Goal: Task Accomplishment & Management: Complete application form

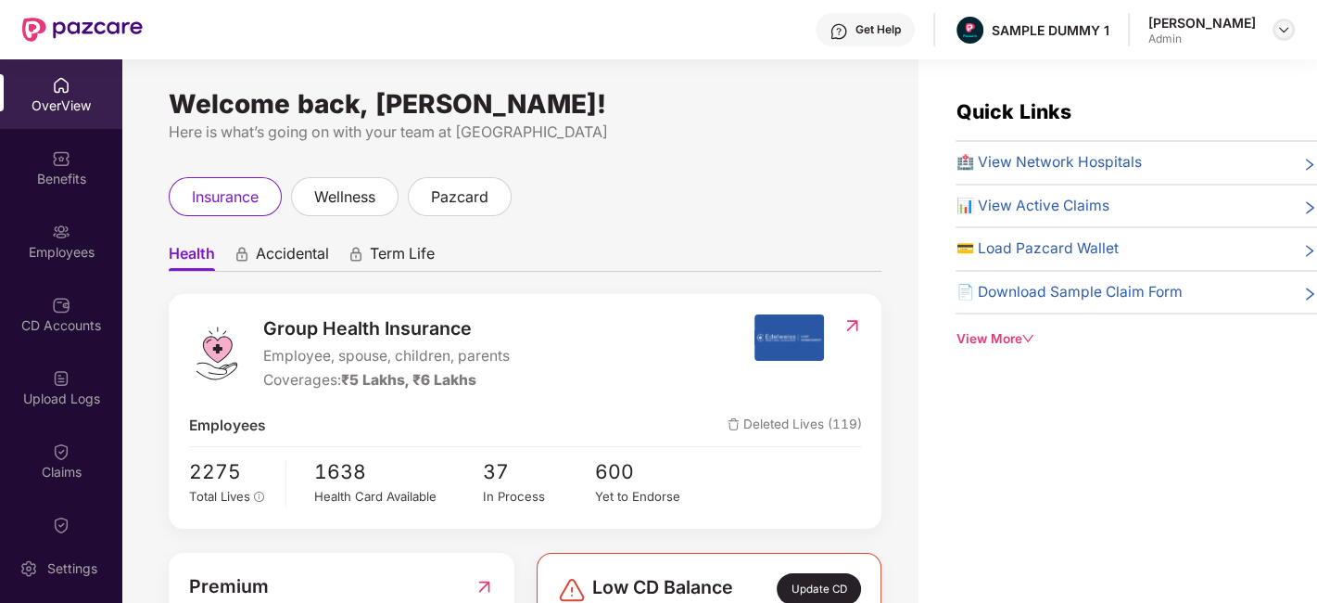
click at [1287, 28] on img at bounding box center [1284, 29] width 15 height 15
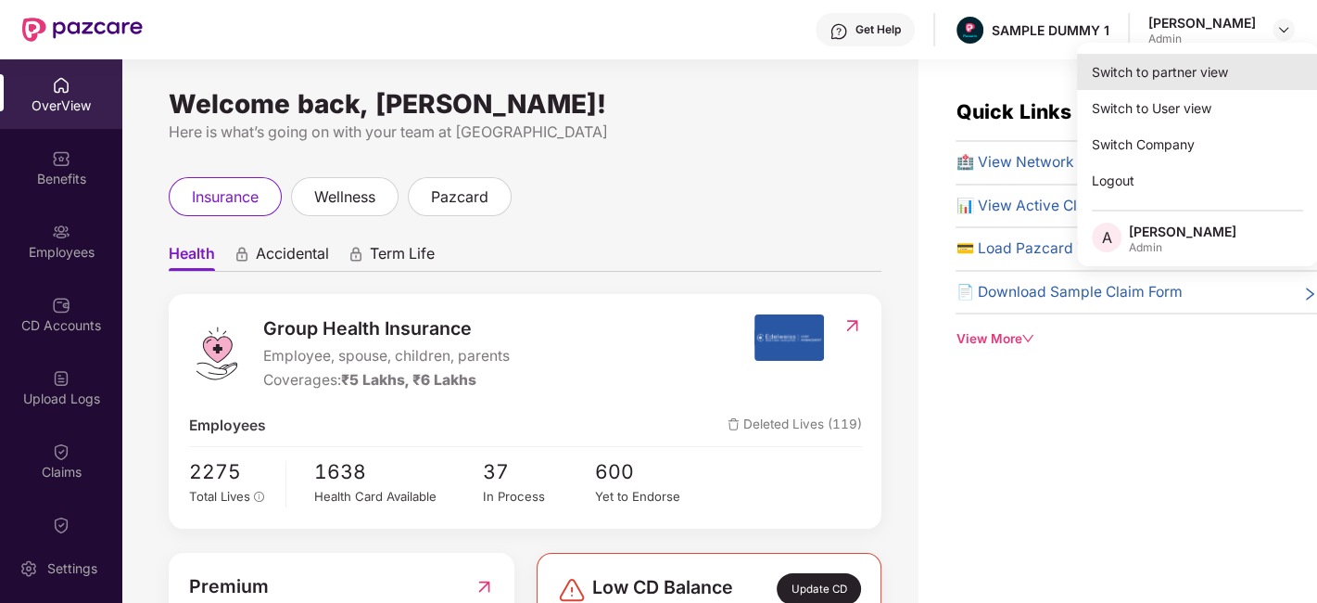
click at [1171, 83] on div "Switch to partner view" at bounding box center [1197, 72] width 241 height 36
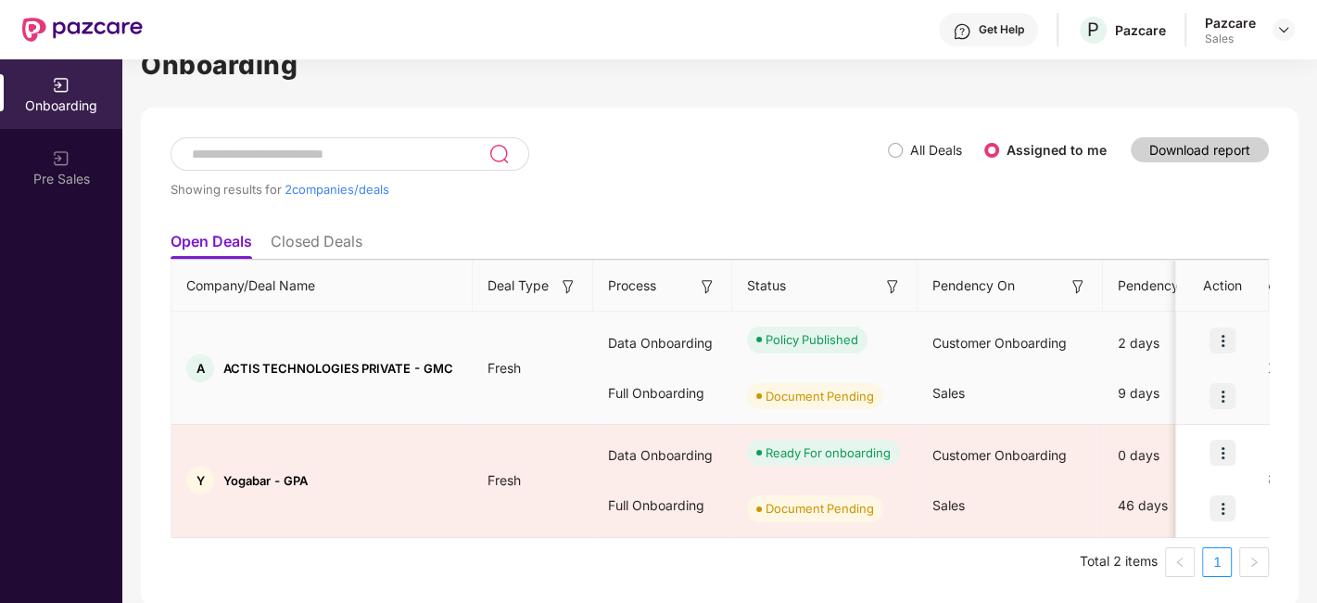
click at [1223, 388] on img at bounding box center [1223, 396] width 26 height 26
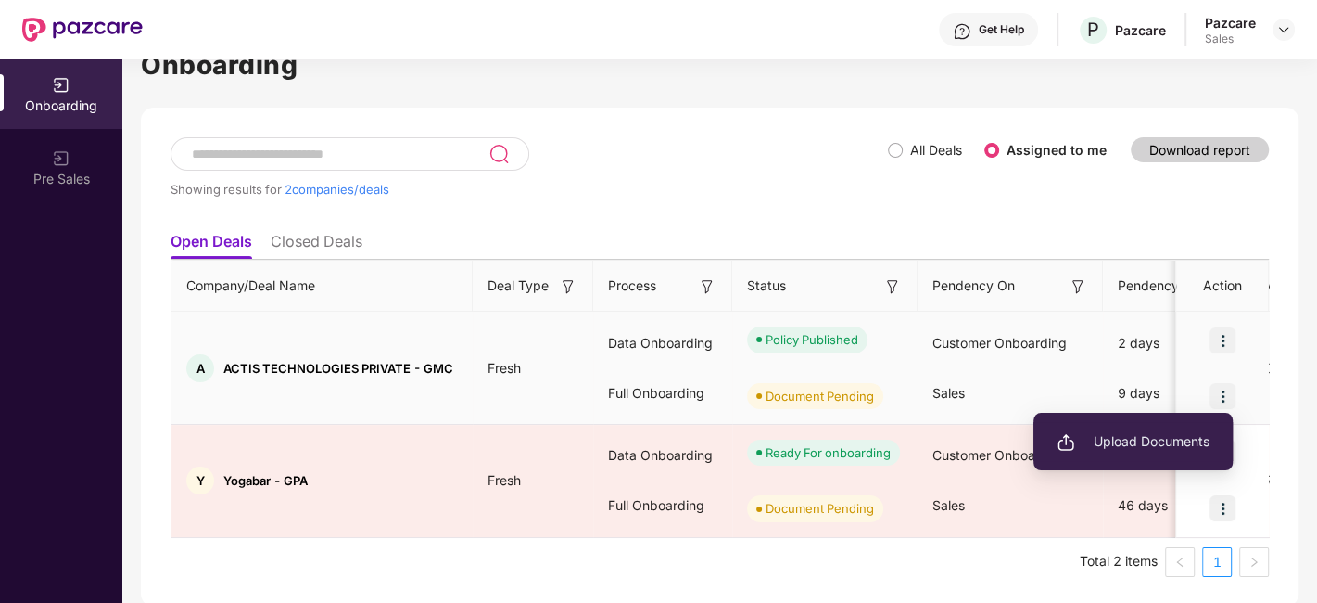
click at [1153, 427] on li "Upload Documents" at bounding box center [1133, 441] width 199 height 39
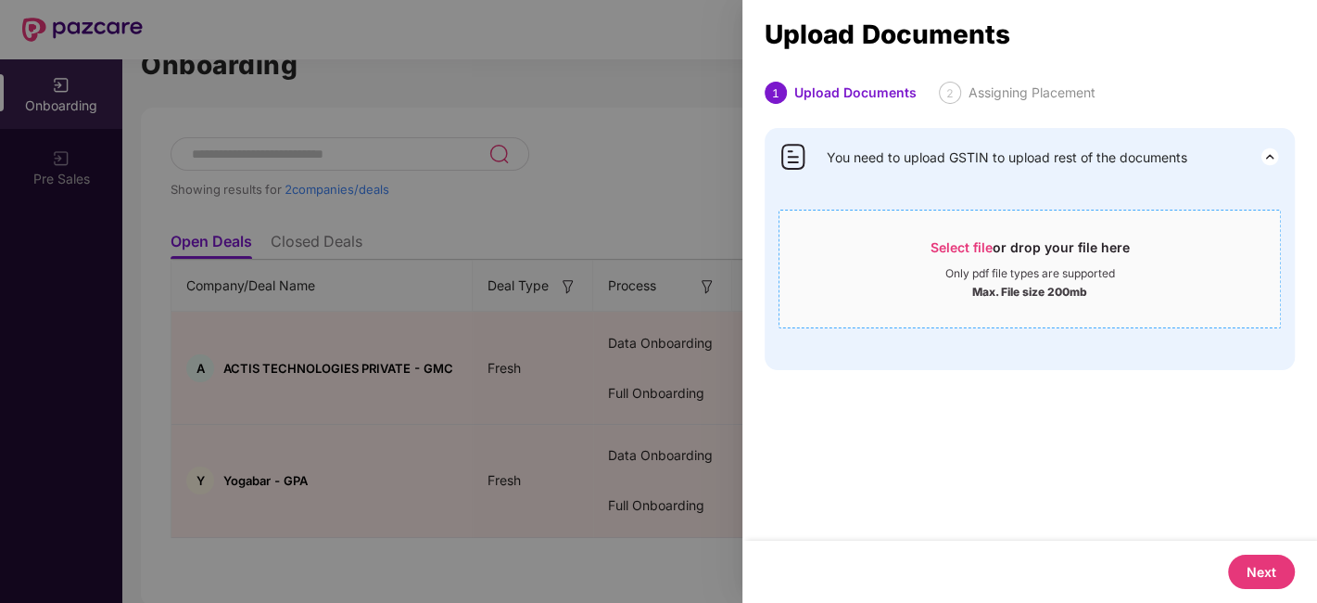
click at [961, 250] on span "Select file" at bounding box center [962, 247] width 62 height 16
click at [975, 239] on span "Select file" at bounding box center [962, 247] width 62 height 16
click at [973, 242] on span "Select file" at bounding box center [962, 247] width 62 height 16
click at [580, 475] on div at bounding box center [658, 301] width 1317 height 603
click at [467, 264] on div at bounding box center [658, 301] width 1317 height 603
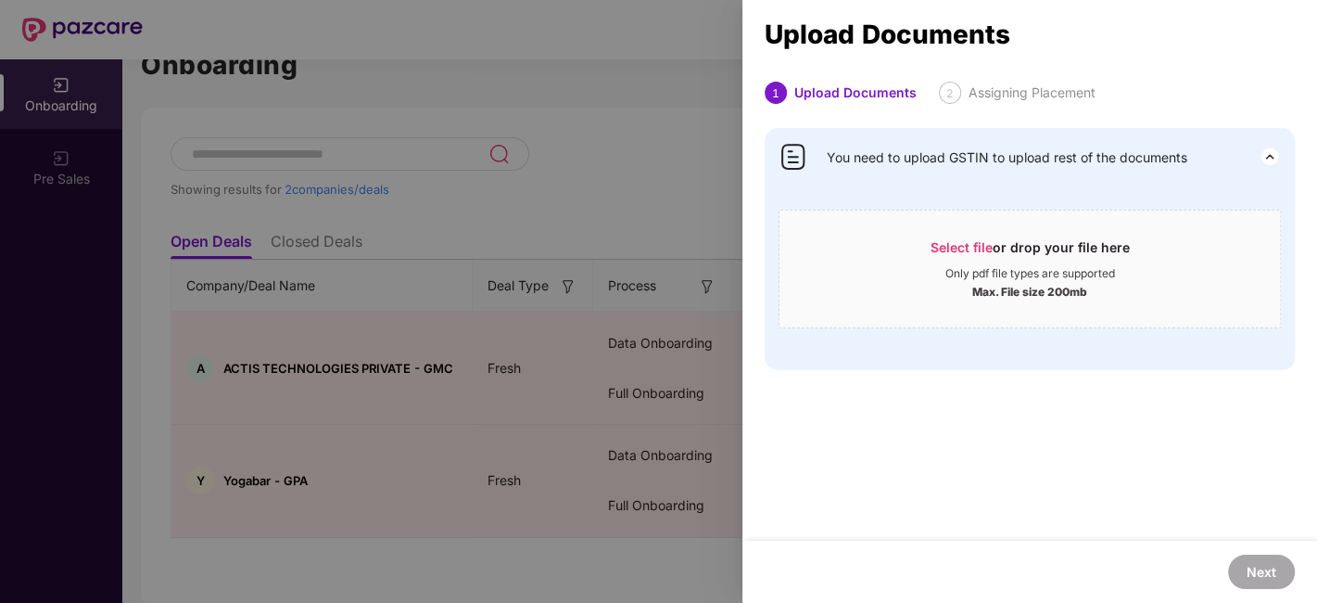
click at [555, 200] on div at bounding box center [658, 301] width 1317 height 603
